Goal: Task Accomplishment & Management: Use online tool/utility

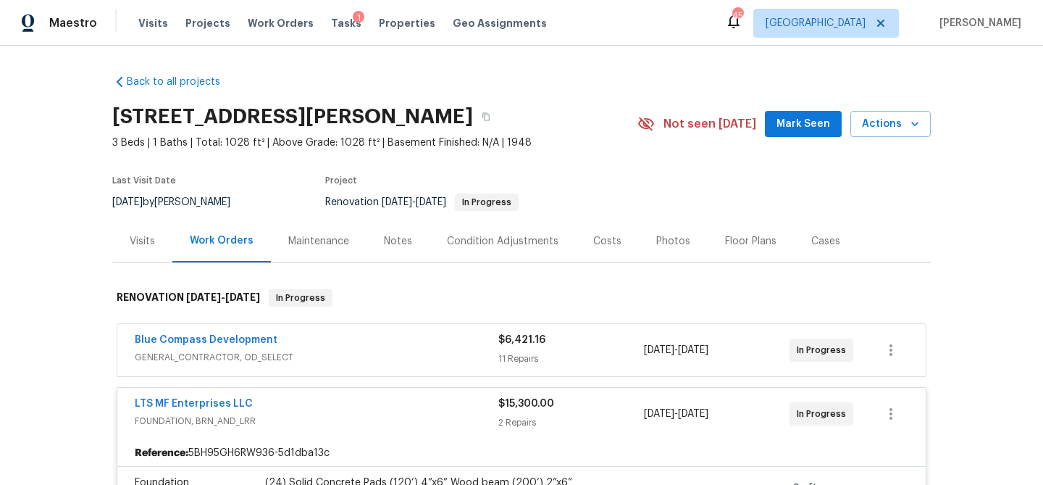
click at [331, 28] on div "Tasks 1" at bounding box center [346, 23] width 30 height 15
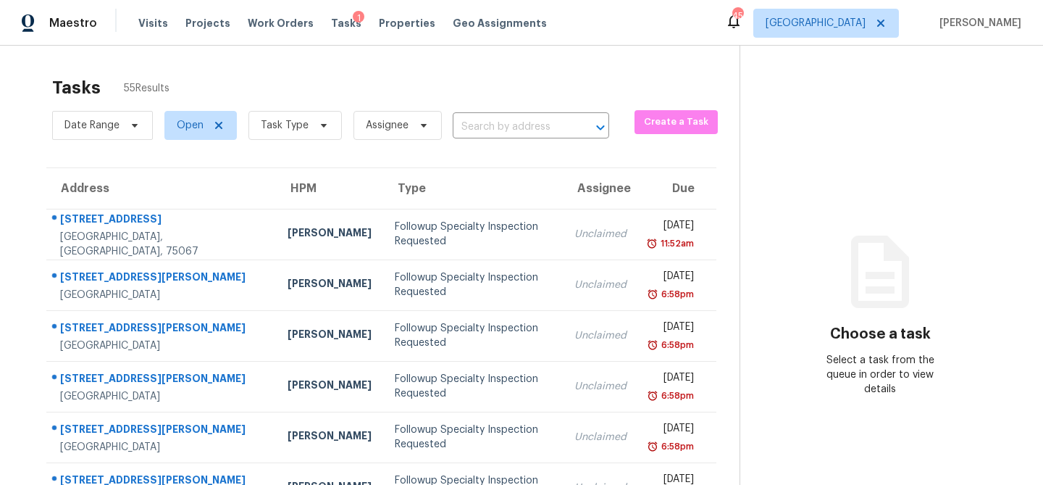
click at [331, 25] on span "Tasks" at bounding box center [346, 23] width 30 height 10
click at [309, 128] on span "Task Type" at bounding box center [295, 125] width 93 height 29
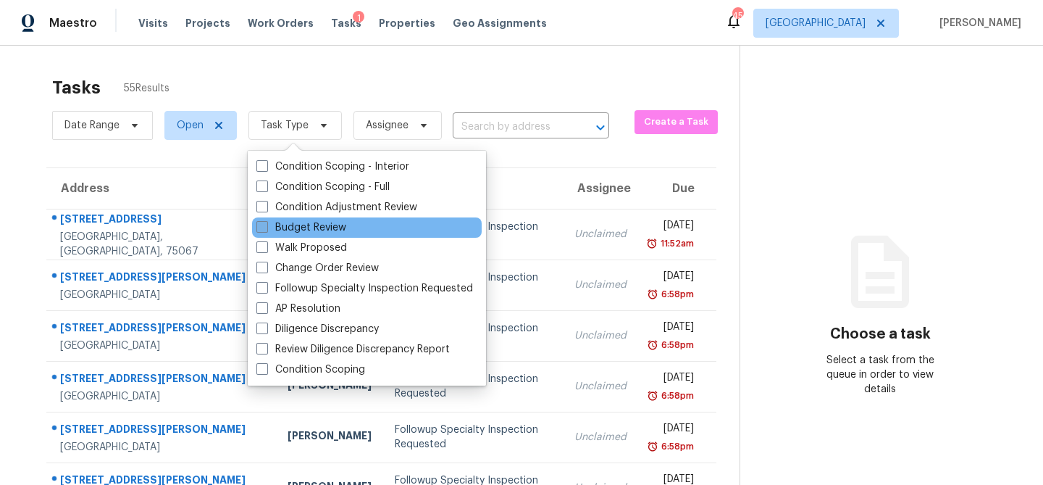
click at [296, 230] on label "Budget Review" at bounding box center [301, 227] width 90 height 14
click at [266, 230] on input "Budget Review" at bounding box center [260, 224] width 9 height 9
checkbox input "true"
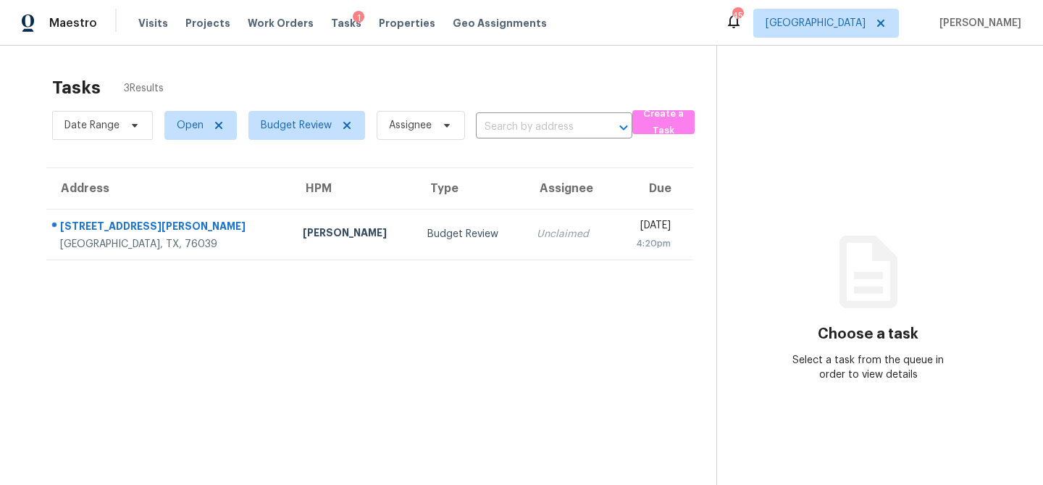
click at [365, 73] on div "Tasks 3 Results" at bounding box center [384, 88] width 664 height 38
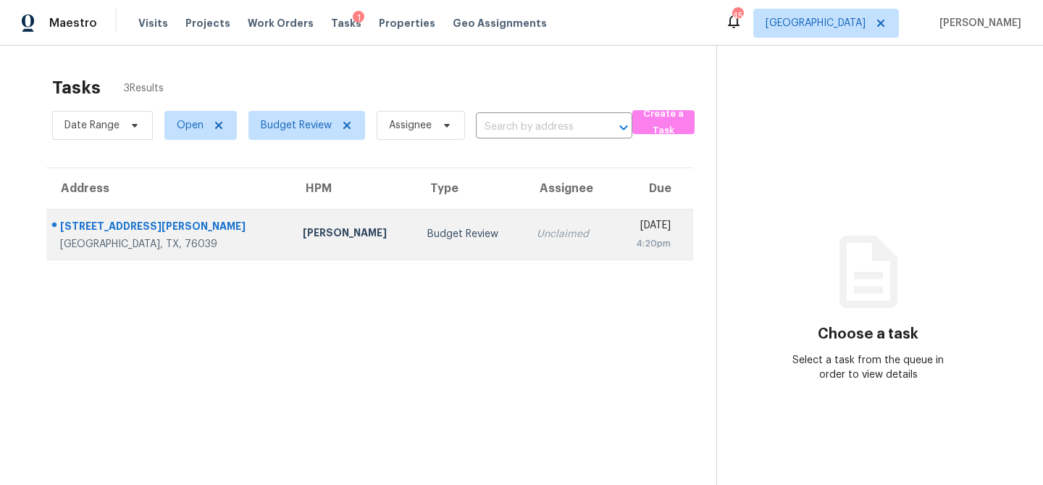
click at [416, 224] on td "Budget Review" at bounding box center [470, 234] width 109 height 51
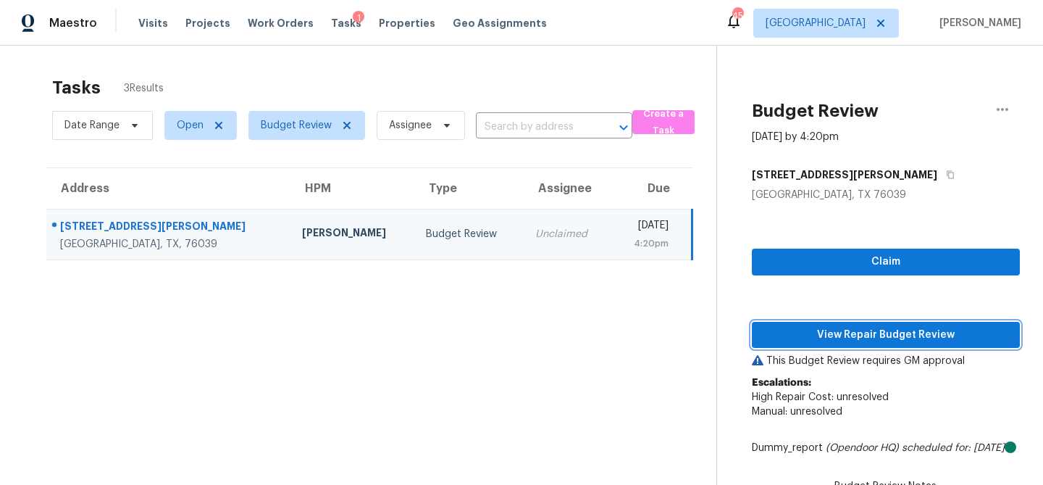
click at [807, 336] on span "View Repair Budget Review" at bounding box center [886, 335] width 245 height 18
